Goal: Information Seeking & Learning: Learn about a topic

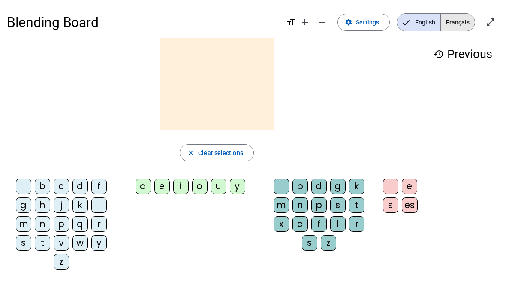
click at [452, 24] on span "Français" at bounding box center [458, 22] width 34 height 17
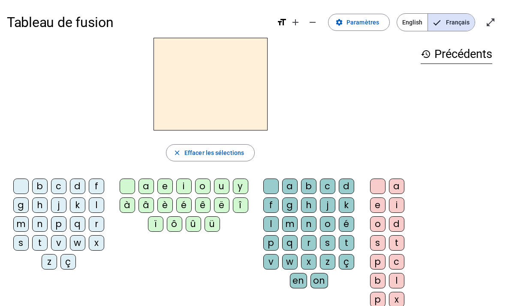
click at [71, 188] on div "d" at bounding box center [77, 186] width 15 height 15
click at [224, 186] on div "u" at bounding box center [221, 186] width 15 height 15
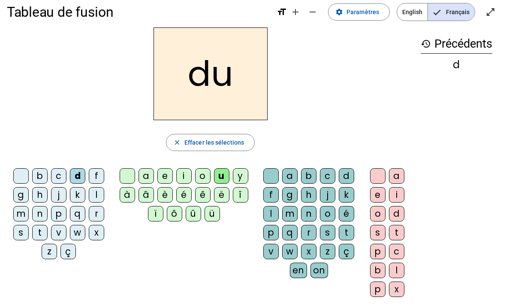
scroll to position [12, 0]
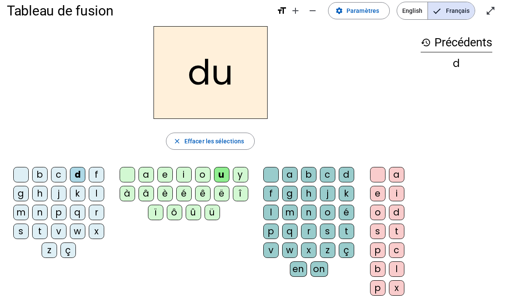
click at [204, 137] on span "Effacer les sélections" at bounding box center [215, 141] width 60 height 10
click at [36, 234] on div "t" at bounding box center [39, 231] width 15 height 15
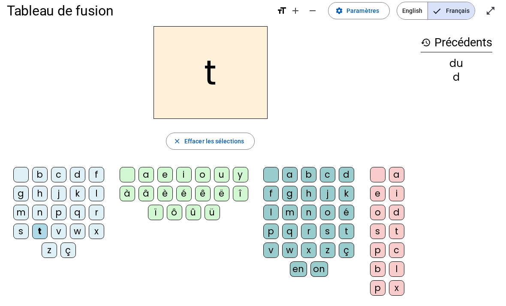
click at [220, 173] on div "u" at bounding box center [221, 174] width 15 height 15
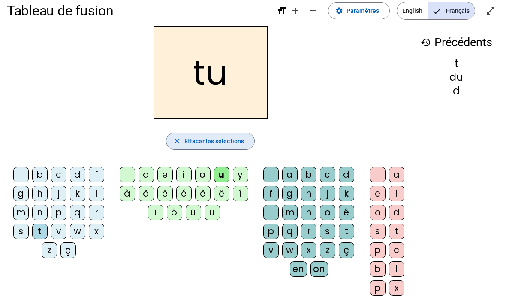
click at [192, 145] on span "Effacer les sélections" at bounding box center [215, 141] width 60 height 10
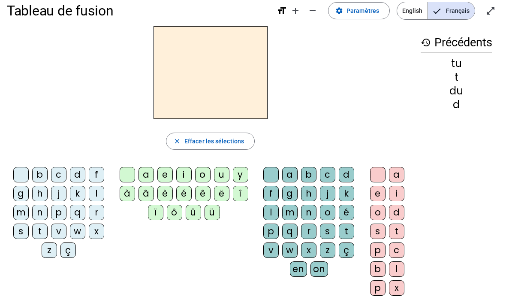
click at [39, 233] on div "t" at bounding box center [39, 231] width 15 height 15
click at [148, 167] on div "a" at bounding box center [146, 174] width 15 height 15
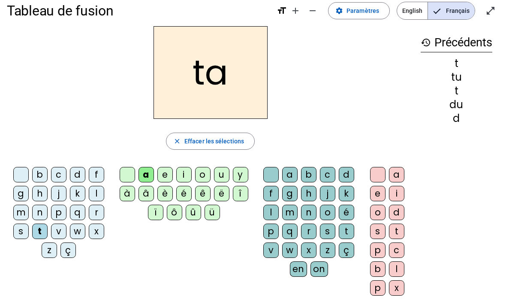
click at [197, 144] on span "Effacer les sélections" at bounding box center [215, 141] width 60 height 10
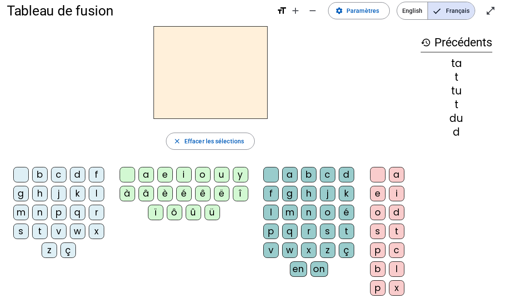
click at [22, 212] on div "m" at bounding box center [20, 212] width 15 height 15
click at [147, 170] on div "a" at bounding box center [146, 174] width 15 height 15
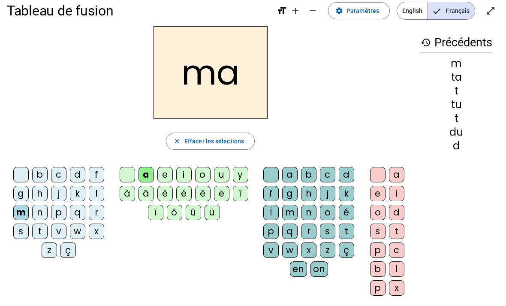
click at [273, 214] on div "l" at bounding box center [271, 212] width 15 height 15
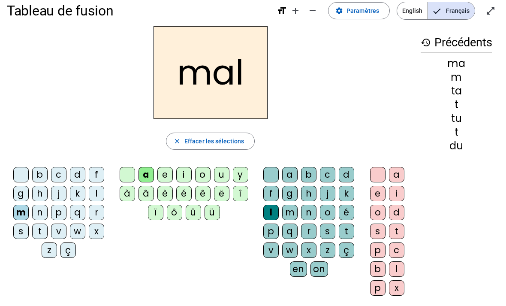
click at [197, 145] on span "Effacer les sélections" at bounding box center [215, 141] width 60 height 10
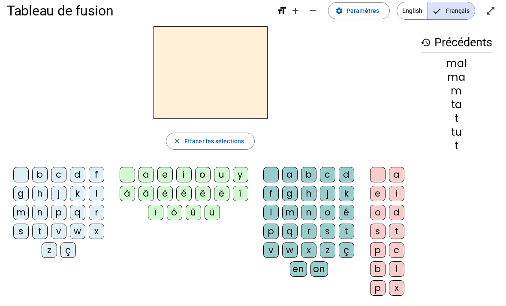
click at [81, 175] on div "d" at bounding box center [77, 174] width 15 height 15
click at [206, 173] on div "o" at bounding box center [202, 174] width 15 height 15
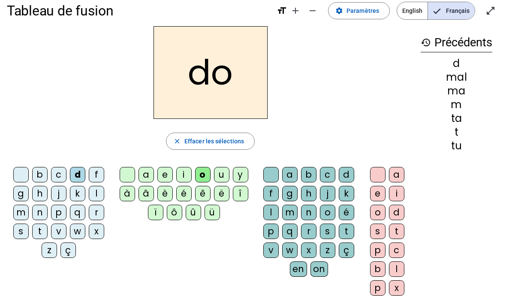
click at [76, 177] on div "d" at bounding box center [77, 174] width 15 height 15
click at [341, 177] on div "d" at bounding box center [346, 174] width 15 height 15
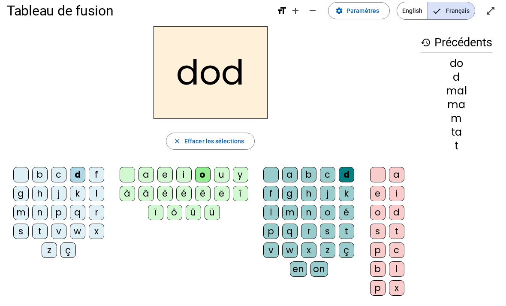
click at [376, 211] on div "o" at bounding box center [377, 212] width 15 height 15
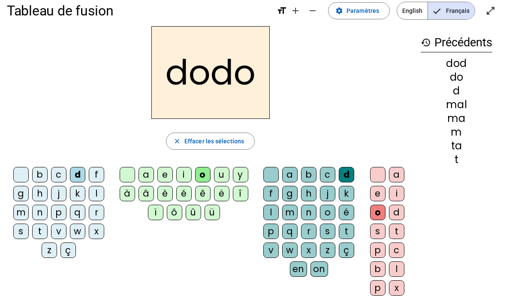
click at [201, 142] on span "Effacer les sélections" at bounding box center [215, 141] width 60 height 10
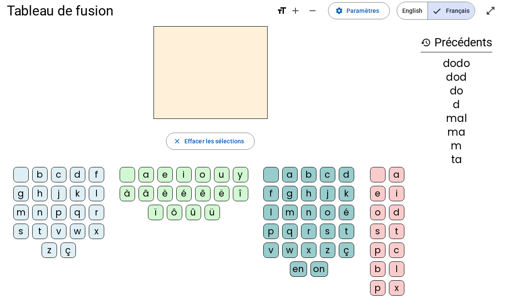
click at [22, 213] on div "m" at bounding box center [20, 212] width 15 height 15
click at [144, 175] on div "a" at bounding box center [146, 174] width 15 height 15
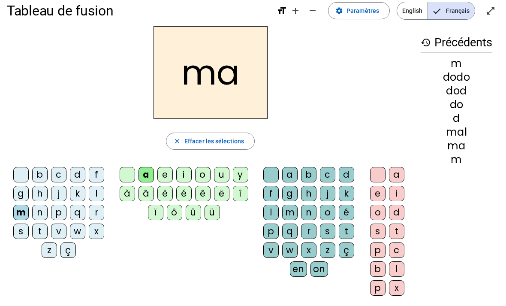
click at [345, 233] on div "t" at bounding box center [346, 231] width 15 height 15
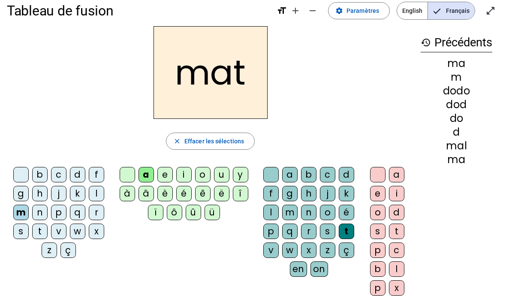
click at [394, 197] on div "i" at bounding box center [396, 193] width 15 height 15
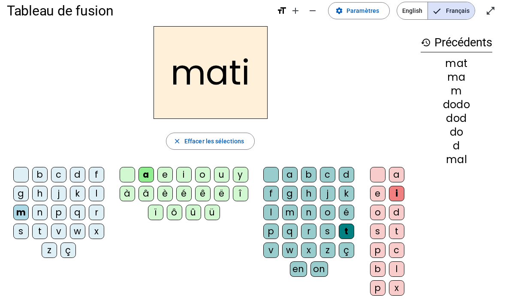
click at [309, 212] on div "n" at bounding box center [308, 212] width 15 height 15
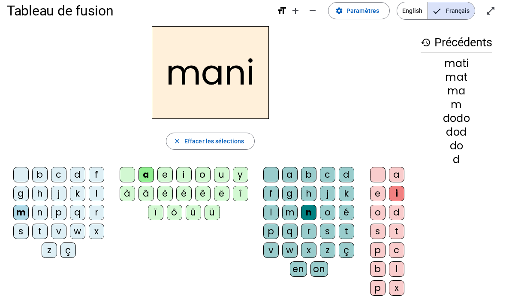
click at [309, 237] on div "r" at bounding box center [308, 231] width 15 height 15
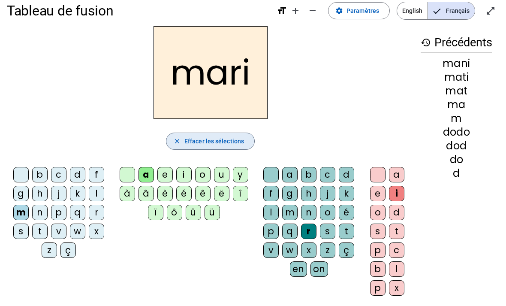
click at [211, 139] on span "Effacer les sélections" at bounding box center [215, 141] width 60 height 10
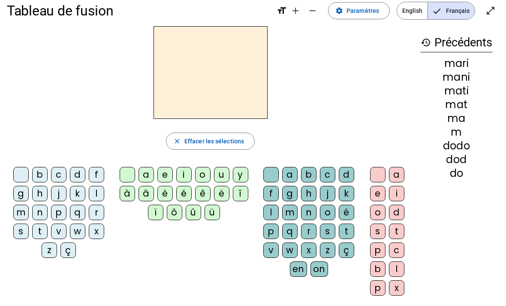
click at [61, 212] on div "p" at bounding box center [58, 212] width 15 height 15
click at [97, 212] on div "r" at bounding box center [96, 212] width 15 height 15
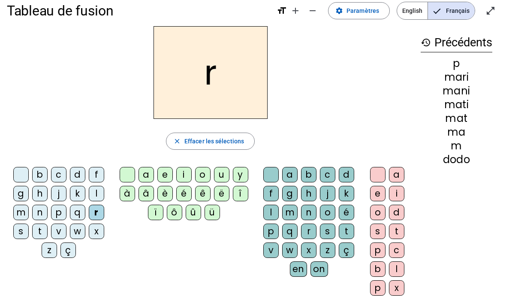
click at [21, 211] on div "m" at bounding box center [20, 212] width 15 height 15
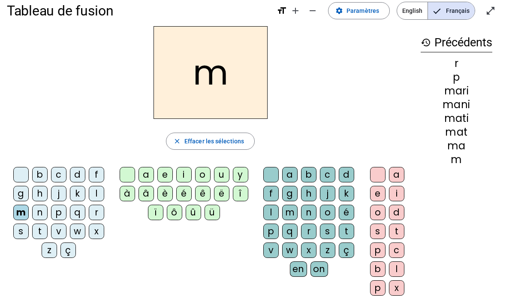
click at [212, 142] on span "Effacer les sélections" at bounding box center [215, 141] width 60 height 10
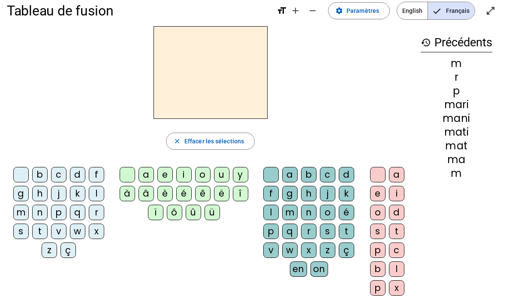
click at [459, 106] on div "mari" at bounding box center [457, 105] width 72 height 10
click at [430, 42] on mat-icon "history" at bounding box center [426, 42] width 10 height 10
click at [427, 41] on mat-icon "history" at bounding box center [426, 42] width 10 height 10
click at [490, 12] on mat-icon "open_in_full" at bounding box center [491, 11] width 10 height 10
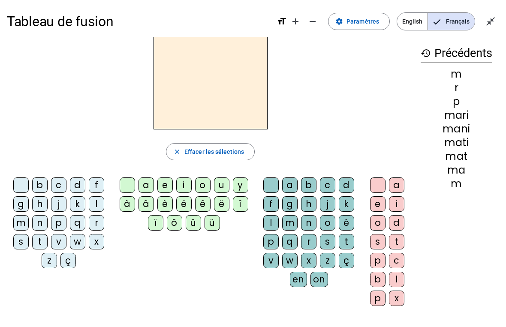
scroll to position [10, 0]
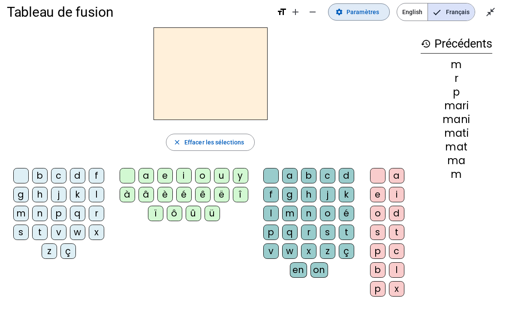
click at [354, 9] on span "Paramètres" at bounding box center [363, 12] width 33 height 10
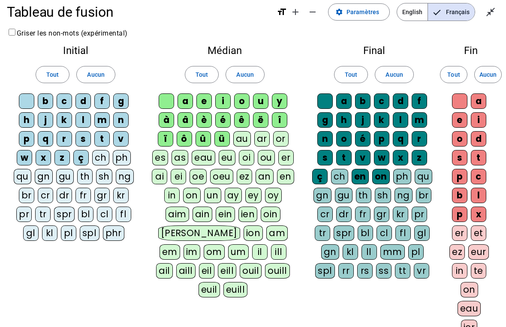
click at [50, 70] on span "Tout" at bounding box center [52, 75] width 12 height 10
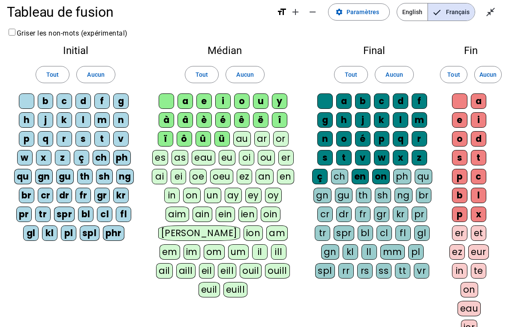
click at [192, 74] on span at bounding box center [201, 74] width 33 height 21
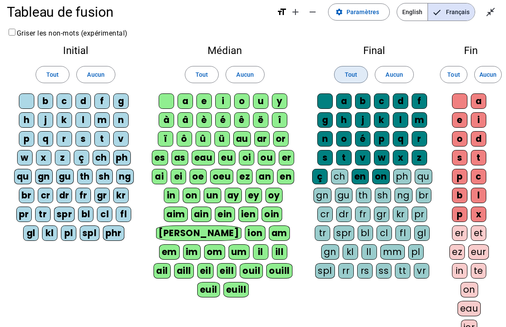
click at [345, 75] on span at bounding box center [351, 74] width 33 height 21
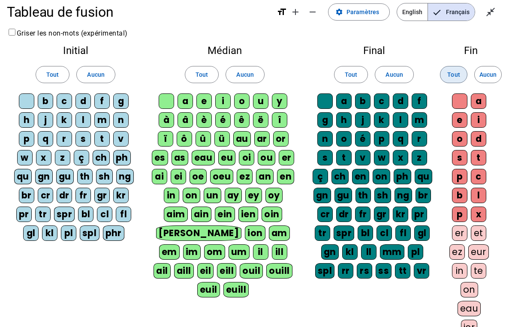
click at [452, 76] on span "Tout" at bounding box center [454, 75] width 12 height 10
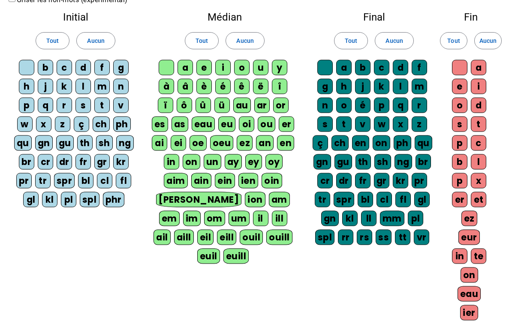
scroll to position [154, 0]
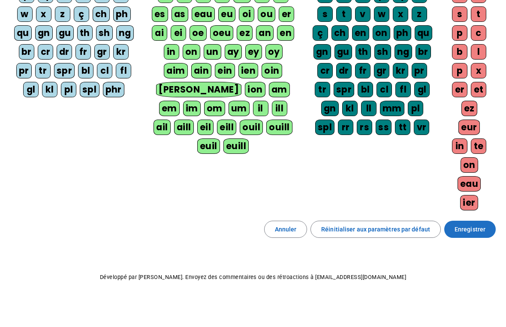
click at [465, 231] on span "Enregistrer" at bounding box center [470, 229] width 31 height 10
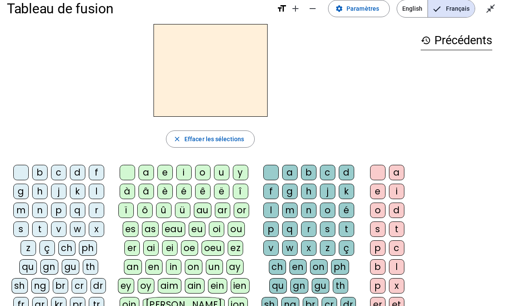
scroll to position [19, 0]
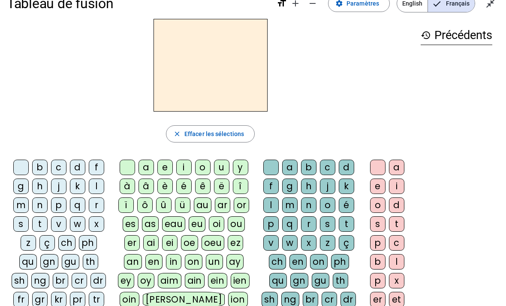
click at [18, 211] on div "m" at bounding box center [20, 204] width 15 height 15
click at [206, 166] on div "o" at bounding box center [202, 167] width 15 height 15
click at [308, 209] on div "n" at bounding box center [308, 204] width 15 height 15
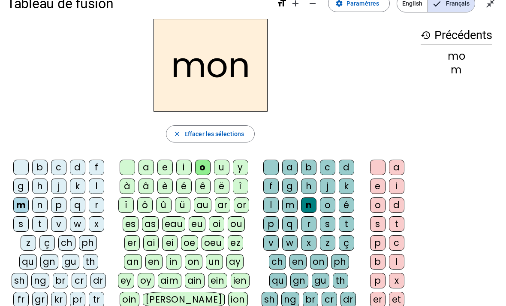
click at [62, 204] on div "p" at bounding box center [58, 204] width 15 height 15
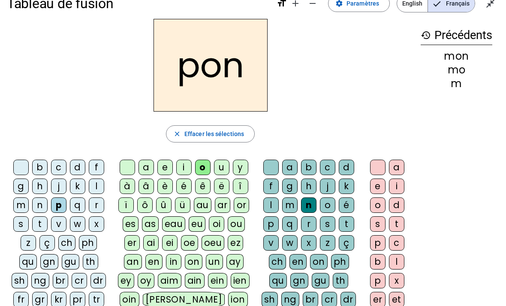
click at [62, 244] on div "ch" at bounding box center [66, 242] width 17 height 15
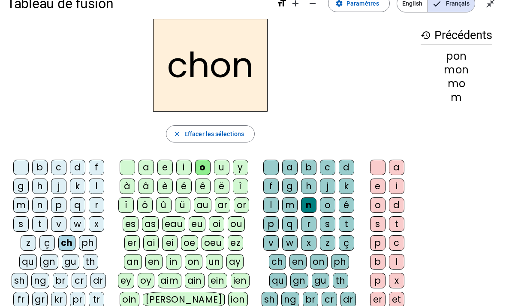
click at [182, 129] on span "button" at bounding box center [211, 134] width 88 height 21
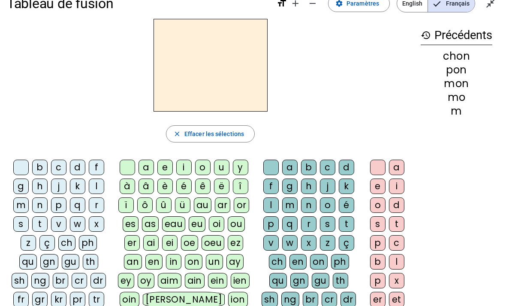
click at [72, 278] on div "cr" at bounding box center [79, 280] width 15 height 15
click at [203, 168] on div "o" at bounding box center [202, 167] width 15 height 15
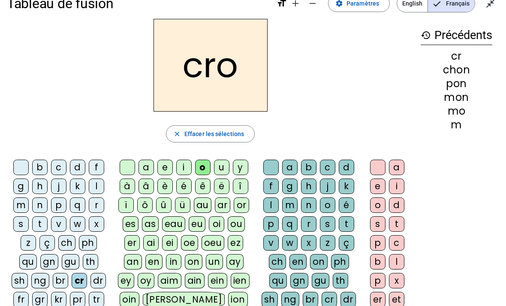
click at [59, 205] on div "p" at bounding box center [58, 204] width 15 height 15
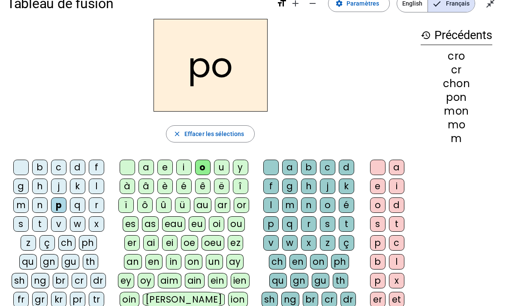
click at [89, 296] on div "tr" at bounding box center [96, 299] width 15 height 15
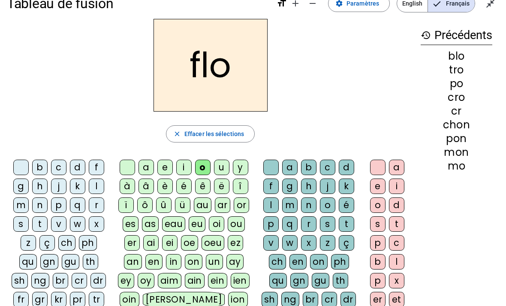
click at [21, 206] on div "m" at bounding box center [20, 204] width 15 height 15
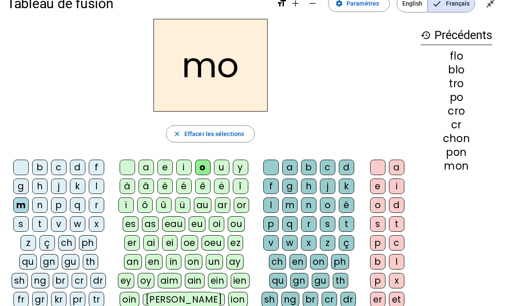
click at [188, 133] on span "Effacer les sélections" at bounding box center [215, 134] width 60 height 10
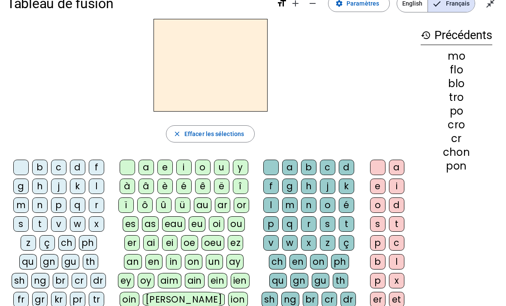
click at [97, 171] on div "f" at bounding box center [96, 167] width 15 height 15
click at [145, 171] on div "a" at bounding box center [146, 167] width 15 height 15
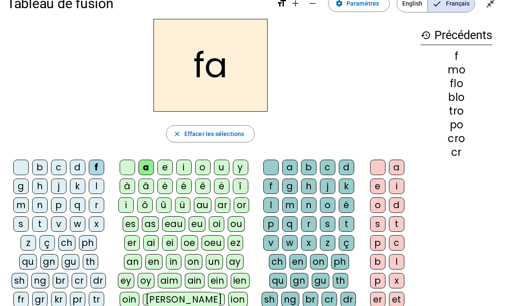
click at [204, 167] on div "o" at bounding box center [202, 167] width 15 height 15
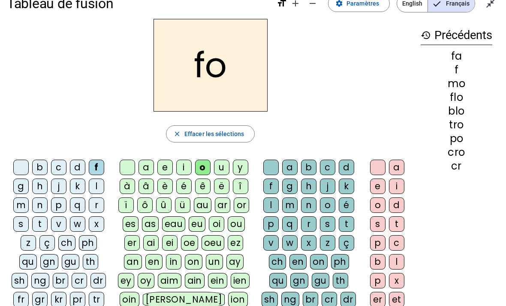
click at [384, 210] on div "o" at bounding box center [377, 204] width 15 height 15
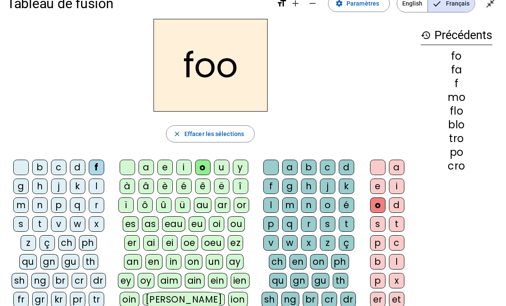
click at [400, 228] on div "t" at bounding box center [396, 223] width 15 height 15
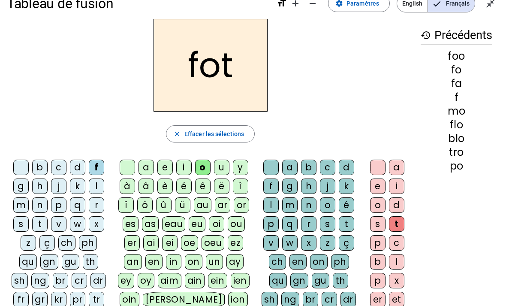
click at [79, 245] on div "ph" at bounding box center [88, 242] width 18 height 15
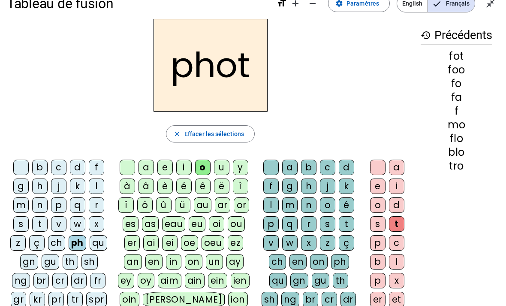
click at [24, 230] on div "s" at bounding box center [20, 223] width 15 height 15
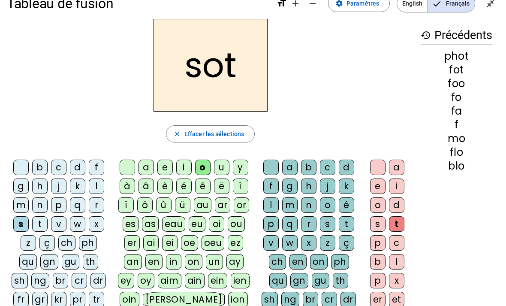
click at [191, 140] on span "button" at bounding box center [211, 134] width 88 height 21
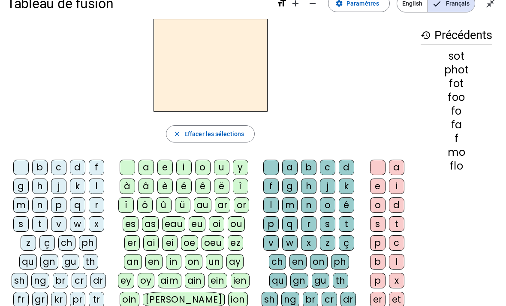
click at [74, 170] on div "d" at bounding box center [77, 167] width 15 height 15
click at [206, 166] on div "o" at bounding box center [202, 167] width 15 height 15
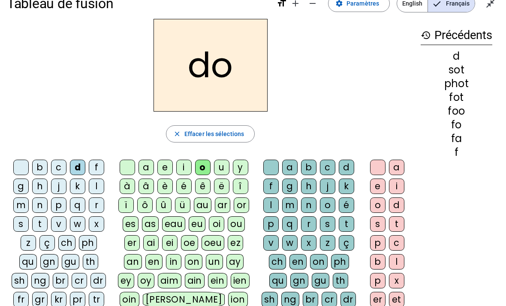
click at [348, 168] on div "d" at bounding box center [346, 167] width 15 height 15
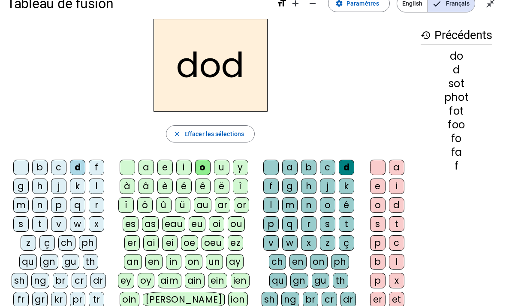
click at [372, 206] on div "o" at bounding box center [377, 204] width 15 height 15
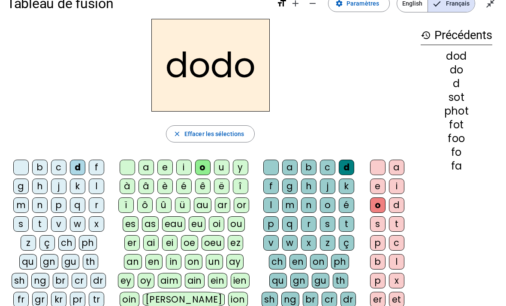
click at [61, 211] on div "p" at bounding box center [58, 204] width 15 height 15
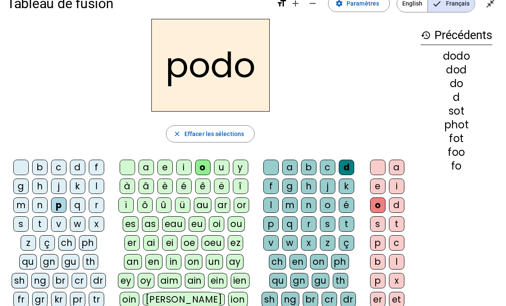
click at [21, 208] on div "m" at bounding box center [20, 204] width 15 height 15
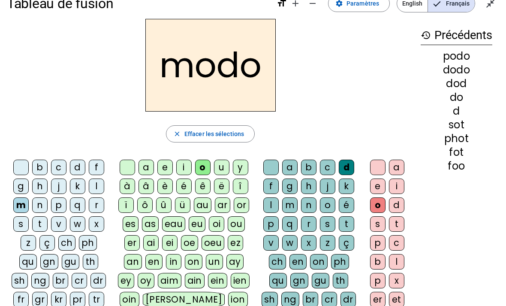
click at [38, 204] on div "n" at bounding box center [39, 204] width 15 height 15
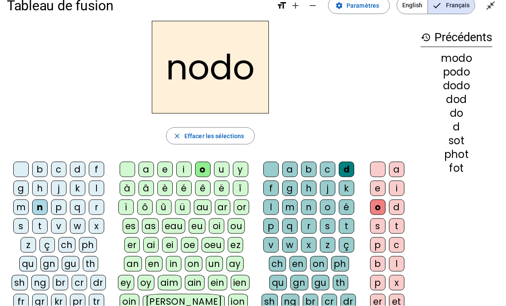
scroll to position [0, 0]
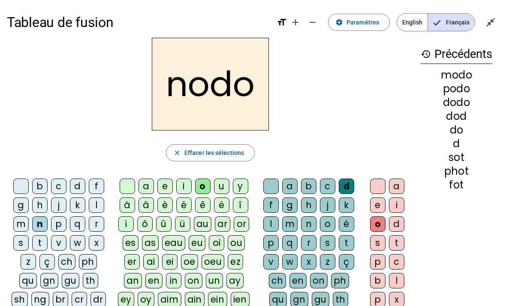
click at [179, 154] on mat-icon "close" at bounding box center [177, 153] width 8 height 8
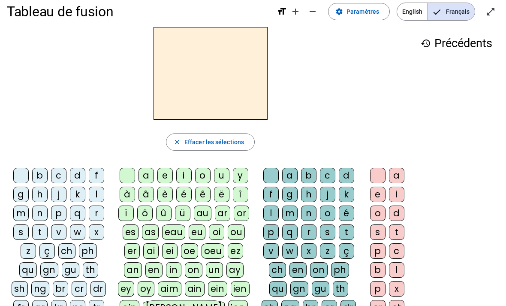
scroll to position [10, 0]
click at [15, 215] on div "m" at bounding box center [20, 213] width 15 height 15
click at [144, 174] on div "a" at bounding box center [146, 175] width 15 height 15
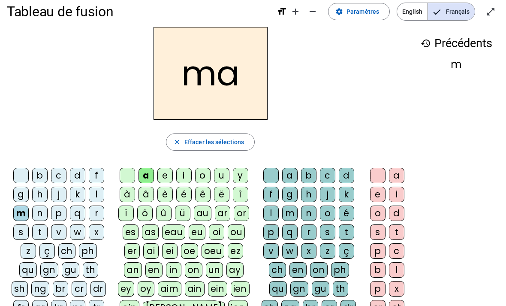
click at [56, 215] on div "p" at bounding box center [58, 213] width 15 height 15
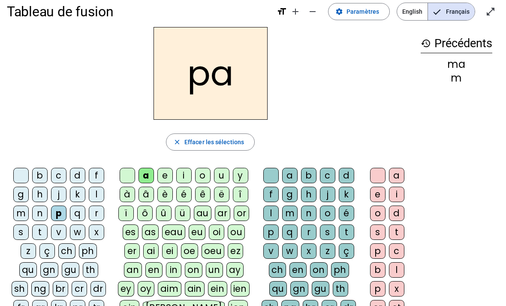
click at [191, 146] on span "Effacer les sélections" at bounding box center [215, 142] width 60 height 10
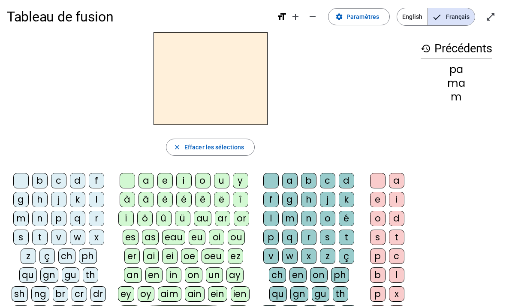
scroll to position [0, 0]
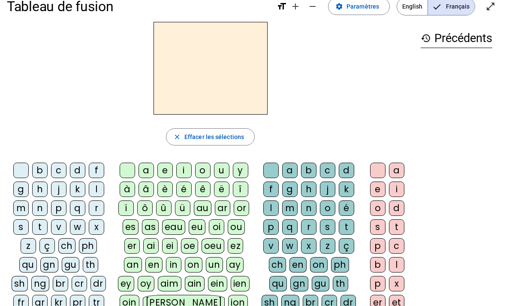
scroll to position [18, 0]
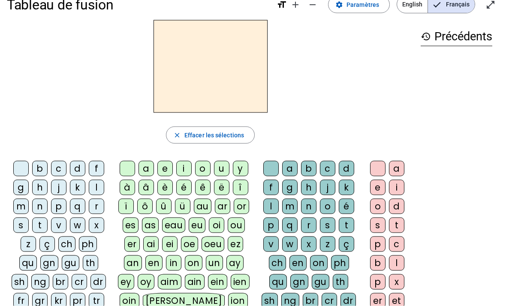
click at [99, 191] on div "l" at bounding box center [96, 187] width 15 height 15
click at [146, 170] on div "a" at bounding box center [146, 168] width 15 height 15
click at [268, 222] on div "p" at bounding box center [271, 224] width 15 height 15
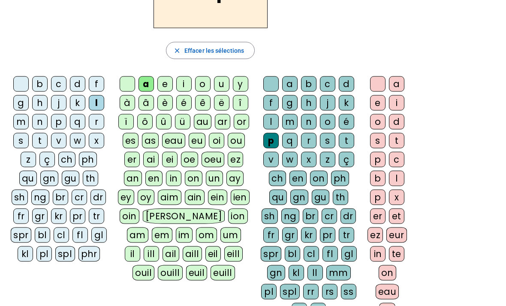
click at [379, 252] on div "in" at bounding box center [377, 253] width 15 height 15
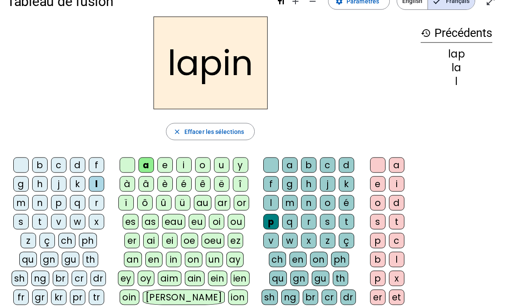
scroll to position [21, 0]
click at [57, 206] on div "p" at bounding box center [58, 202] width 15 height 15
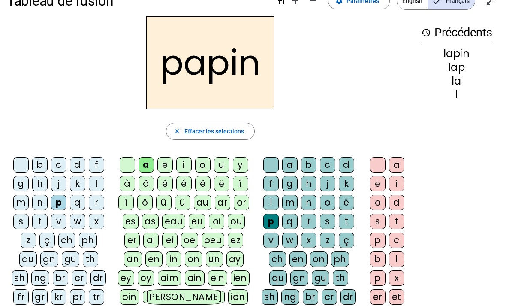
click at [19, 206] on div "m" at bounding box center [20, 202] width 15 height 15
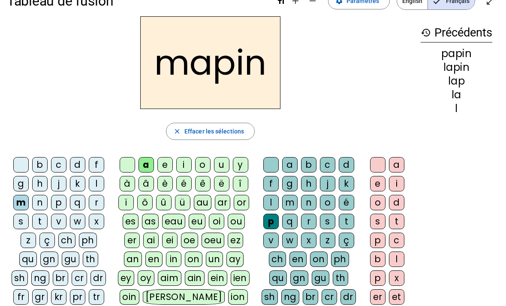
click at [58, 239] on div "ch" at bounding box center [66, 240] width 17 height 15
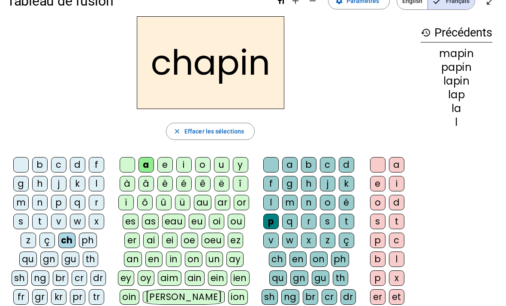
click at [184, 139] on span "button" at bounding box center [211, 131] width 88 height 21
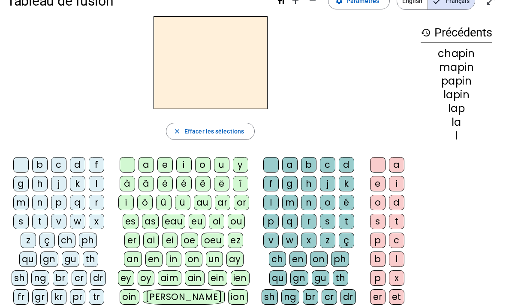
click at [191, 130] on span "Effacer les sélections" at bounding box center [215, 131] width 60 height 10
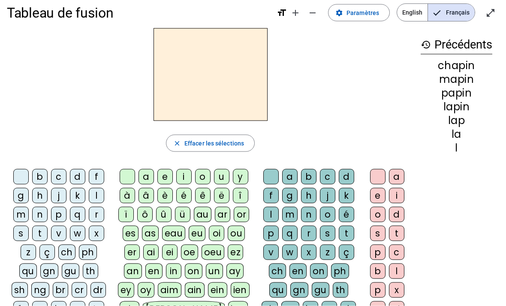
scroll to position [0, 0]
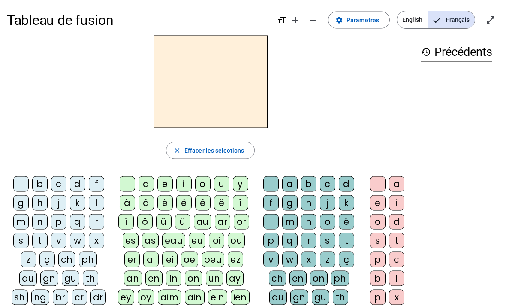
scroll to position [3, 0]
click at [61, 223] on div "p" at bounding box center [58, 221] width 15 height 15
click at [206, 189] on div "o" at bounding box center [202, 183] width 15 height 15
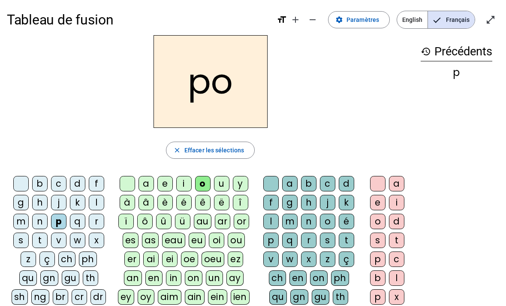
click at [348, 238] on div "t" at bounding box center [346, 240] width 15 height 15
click at [18, 222] on div "m" at bounding box center [20, 221] width 15 height 15
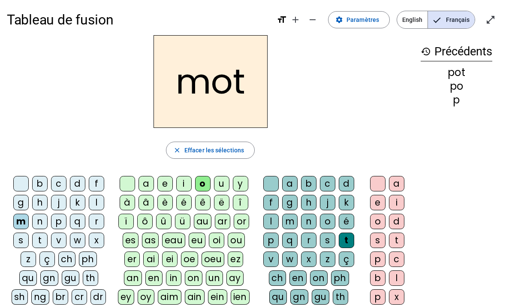
click at [79, 185] on div "d" at bounding box center [77, 183] width 15 height 15
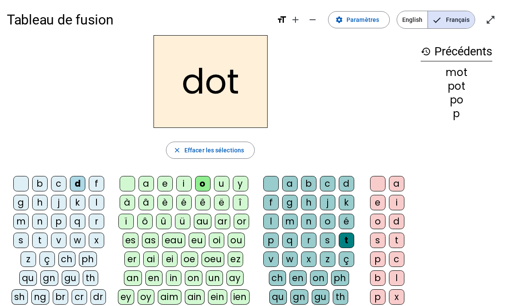
click at [28, 289] on div "sh" at bounding box center [20, 296] width 16 height 15
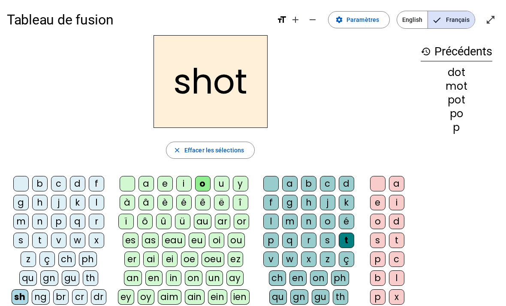
click at [58, 264] on div "ch" at bounding box center [66, 258] width 17 height 15
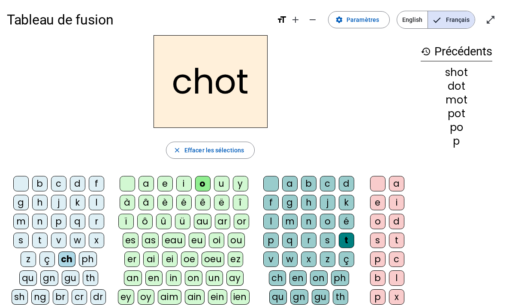
click at [36, 185] on div "b" at bounding box center [39, 183] width 15 height 15
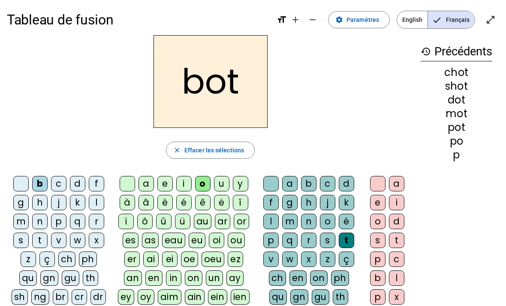
click at [75, 187] on div "d" at bounding box center [77, 183] width 15 height 15
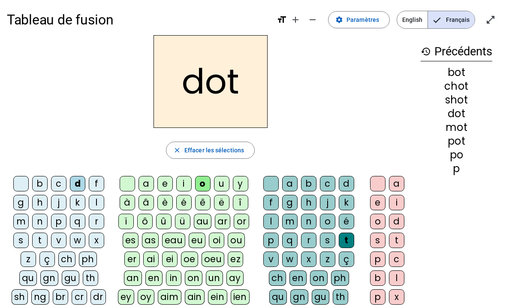
click at [346, 242] on div "t" at bounding box center [346, 240] width 15 height 15
click at [201, 148] on span "Effacer les sélections" at bounding box center [215, 150] width 60 height 10
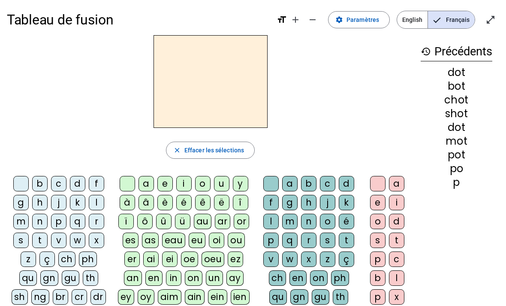
scroll to position [0, 0]
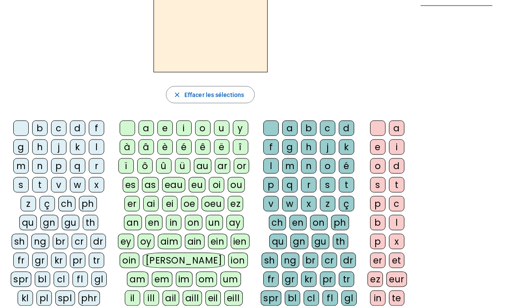
scroll to position [59, 0]
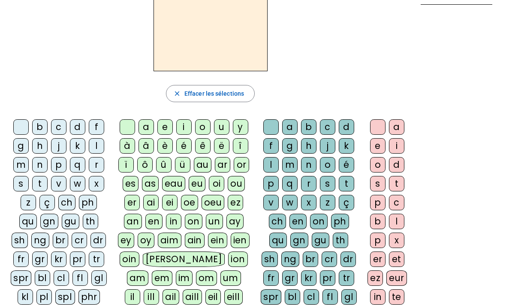
click at [18, 169] on div "m" at bounding box center [20, 164] width 15 height 15
click at [184, 133] on div "i" at bounding box center [183, 126] width 15 height 15
click at [58, 207] on div "ch" at bounding box center [66, 202] width 17 height 15
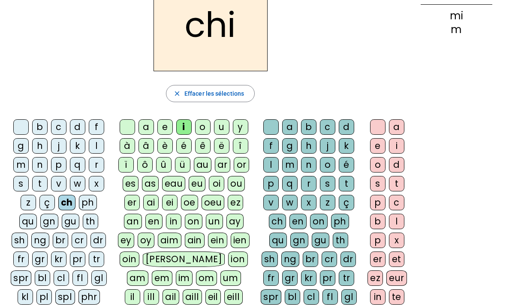
click at [101, 165] on div "r" at bounding box center [96, 164] width 15 height 15
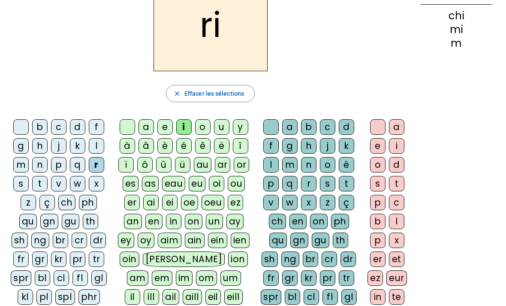
click at [59, 170] on div "p" at bounding box center [58, 164] width 15 height 15
click at [98, 127] on div "f" at bounding box center [96, 126] width 15 height 15
click at [203, 97] on span "Effacer les sélections" at bounding box center [215, 93] width 60 height 10
click at [84, 131] on div "d" at bounding box center [77, 126] width 15 height 15
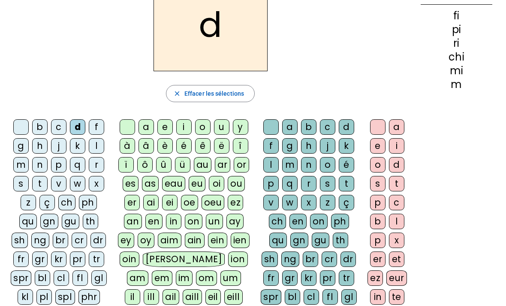
click at [200, 127] on div "o" at bounding box center [202, 126] width 15 height 15
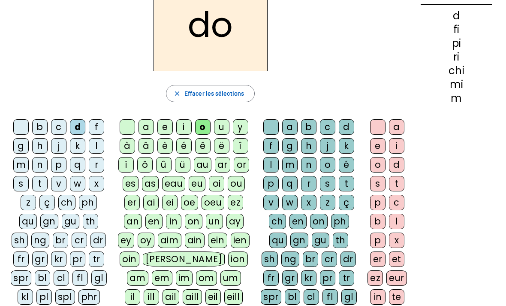
click at [82, 132] on div "d" at bounding box center [77, 126] width 15 height 15
click at [197, 120] on div "o" at bounding box center [202, 126] width 15 height 15
click at [313, 130] on div "b" at bounding box center [308, 126] width 15 height 15
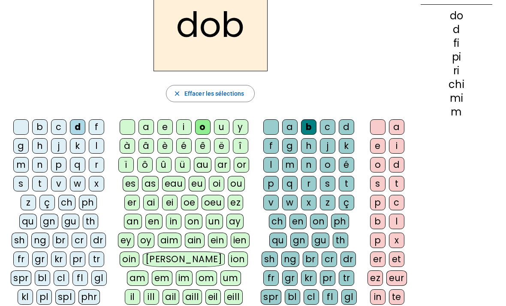
click at [342, 124] on div "d" at bounding box center [346, 126] width 15 height 15
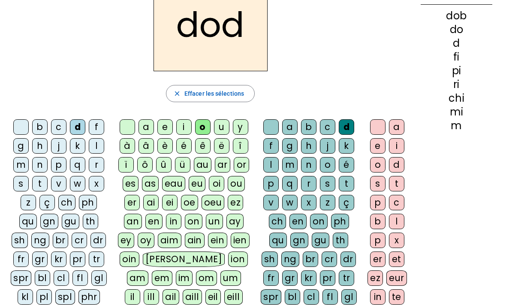
click at [373, 169] on div "o" at bounding box center [377, 164] width 15 height 15
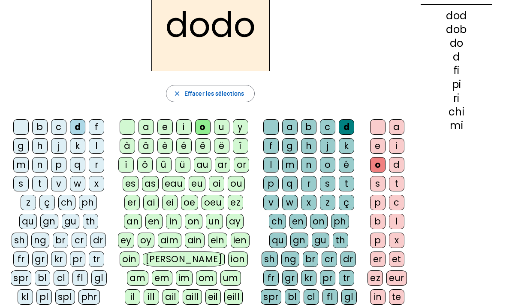
click at [20, 186] on div "s" at bounding box center [20, 183] width 15 height 15
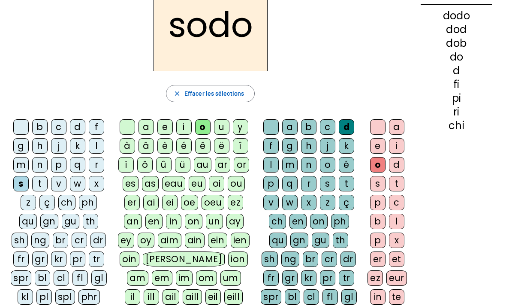
click at [20, 167] on div "m" at bounding box center [20, 164] width 15 height 15
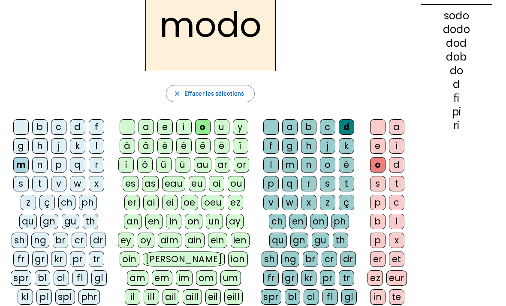
click at [75, 123] on div "d" at bounding box center [77, 126] width 15 height 15
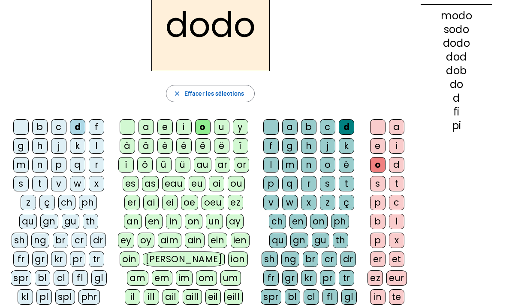
click at [291, 167] on div "m" at bounding box center [289, 164] width 15 height 15
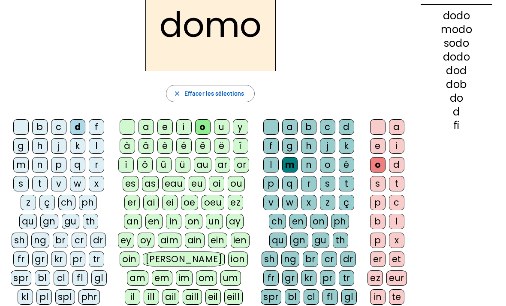
click at [309, 169] on div "n" at bounding box center [308, 164] width 15 height 15
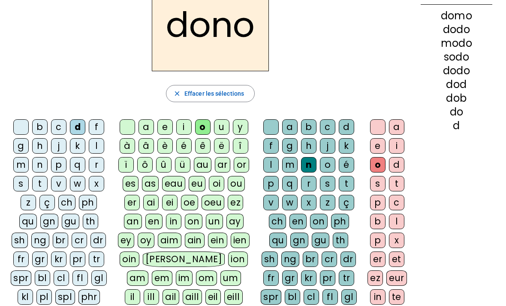
click at [274, 150] on div "f" at bounding box center [271, 145] width 15 height 15
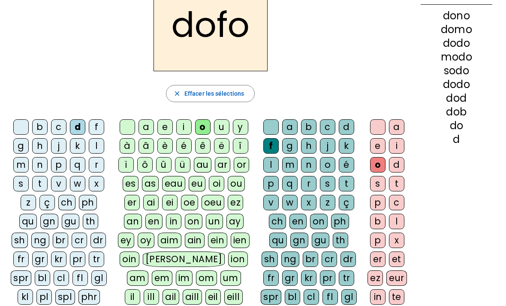
click at [345, 150] on div "k" at bounding box center [346, 145] width 15 height 15
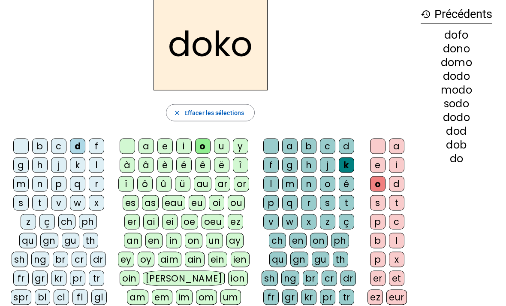
scroll to position [44, 0]
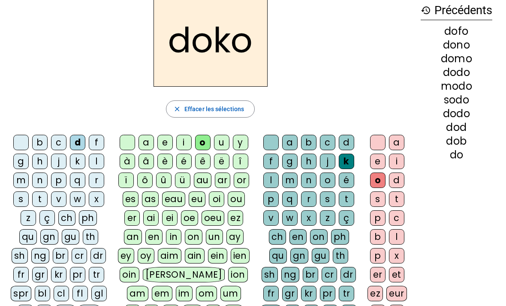
click at [184, 110] on span "button" at bounding box center [211, 109] width 88 height 21
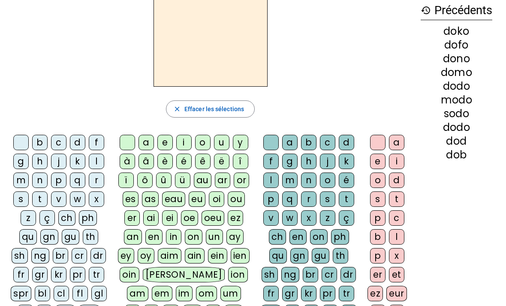
click at [204, 138] on div "o" at bounding box center [202, 142] width 15 height 15
click at [310, 201] on div "r" at bounding box center [308, 198] width 15 height 15
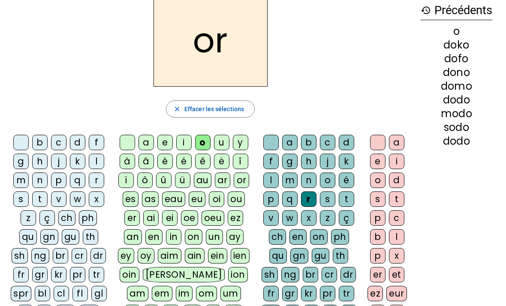
click at [377, 159] on div "e" at bounding box center [377, 161] width 15 height 15
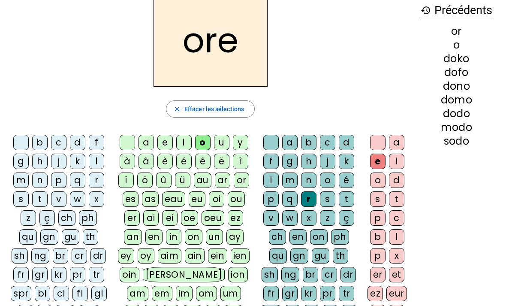
click at [42, 140] on div "b" at bounding box center [39, 142] width 15 height 15
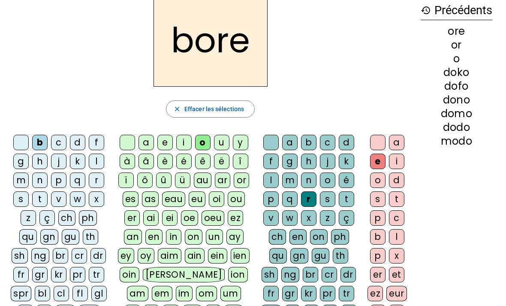
click at [77, 143] on div "d" at bounding box center [77, 142] width 15 height 15
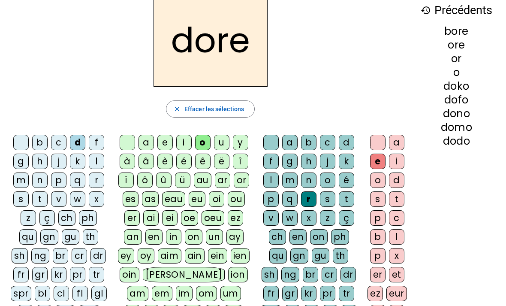
click at [93, 142] on div "f" at bounding box center [96, 142] width 15 height 15
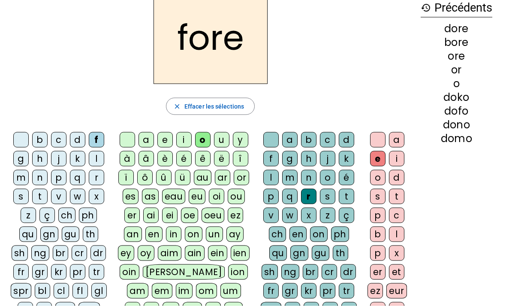
click at [393, 197] on div "t" at bounding box center [396, 196] width 15 height 15
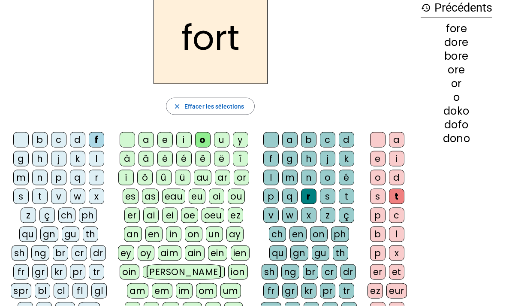
scroll to position [47, 0]
click at [19, 178] on div "m" at bounding box center [20, 177] width 15 height 15
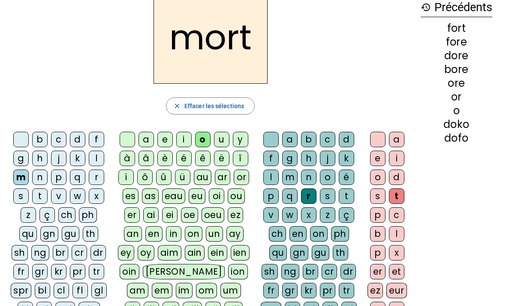
click at [58, 179] on div "p" at bounding box center [58, 177] width 15 height 15
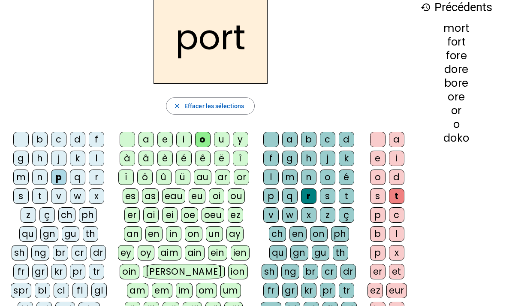
click at [38, 182] on div "n" at bounding box center [39, 177] width 15 height 15
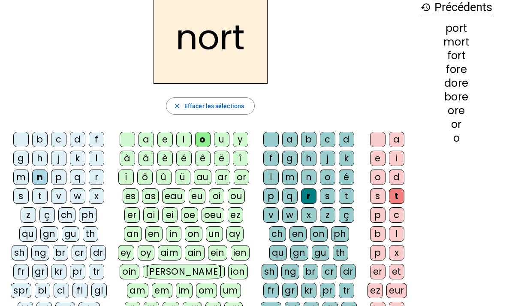
click at [97, 180] on div "r" at bounding box center [96, 177] width 15 height 15
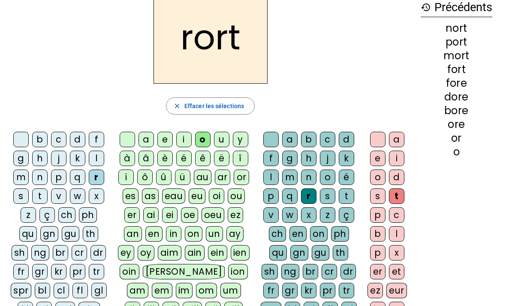
click at [196, 104] on span "Effacer les sélections" at bounding box center [215, 106] width 60 height 10
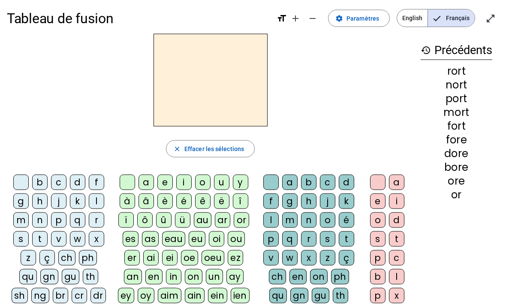
scroll to position [0, 0]
